Goal: Task Accomplishment & Management: Manage account settings

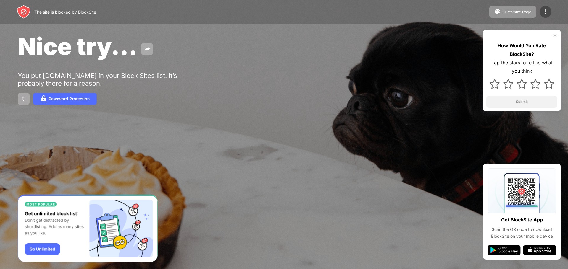
click at [543, 10] on img at bounding box center [545, 11] width 7 height 7
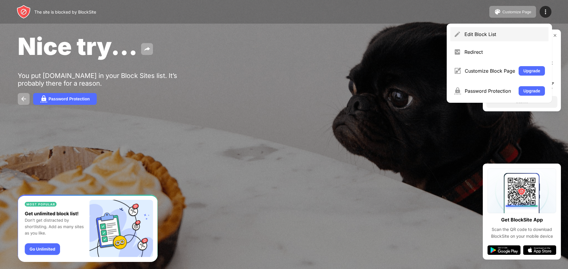
click at [510, 38] on div "Edit Block List" at bounding box center [499, 34] width 98 height 14
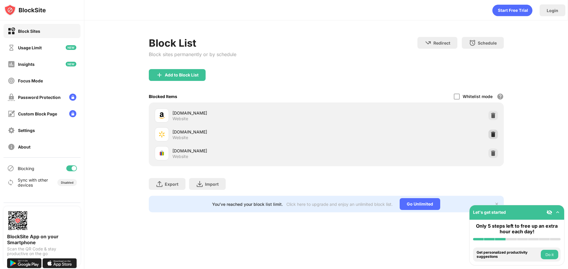
click at [495, 135] on img at bounding box center [493, 135] width 6 height 6
